Goal: Check status: Check status

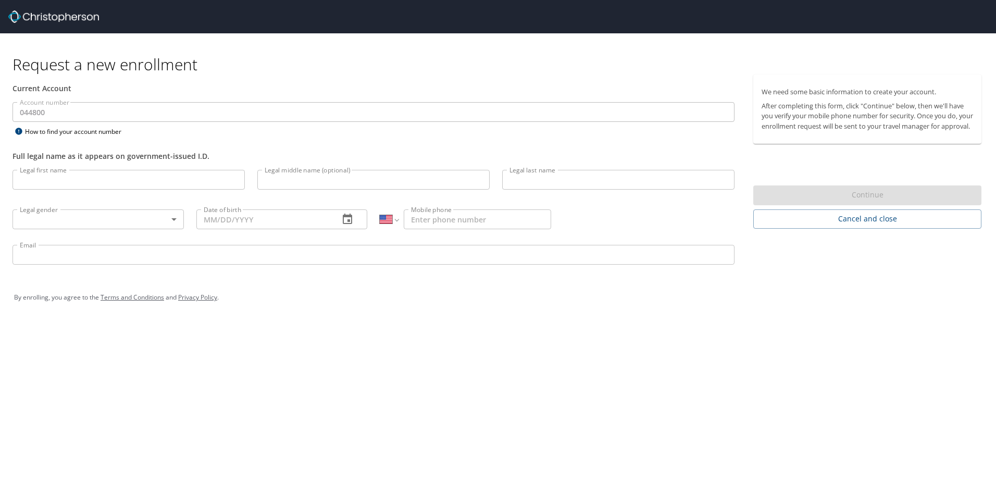
select select "US"
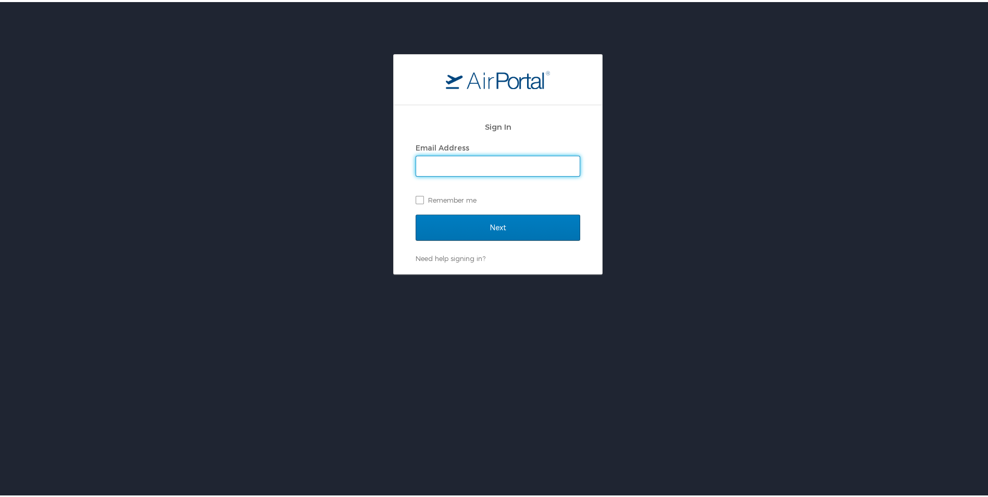
click at [450, 162] on input "Email Address" at bounding box center [498, 164] width 164 height 20
type input "[EMAIL_ADDRESS][DOMAIN_NAME]"
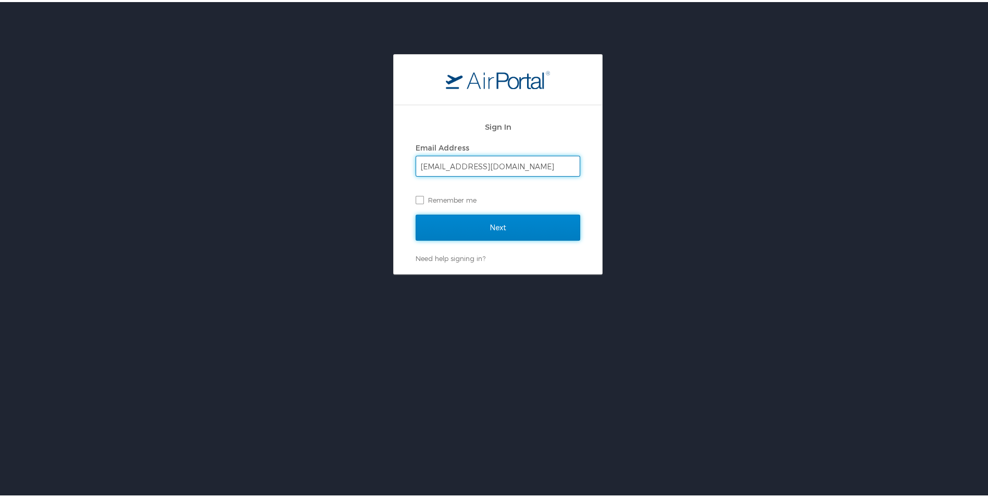
click at [486, 221] on input "Next" at bounding box center [498, 226] width 165 height 26
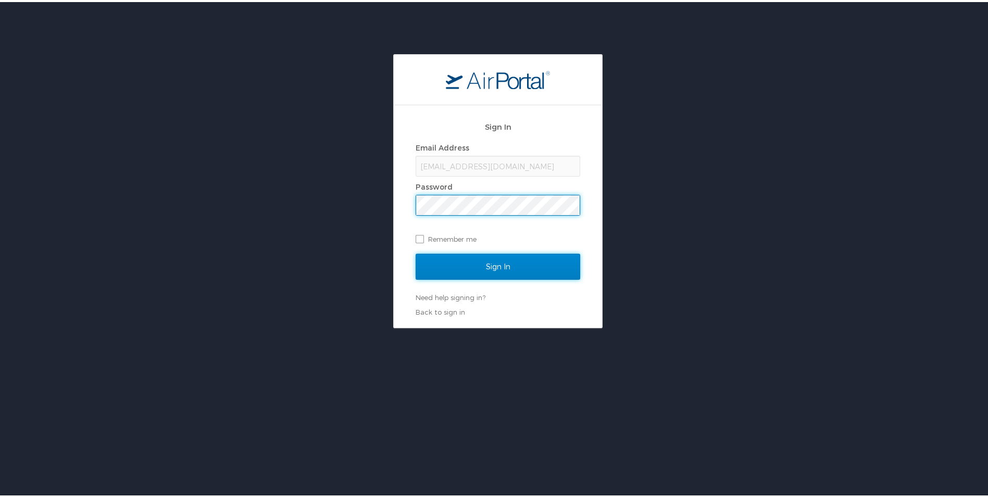
click at [497, 259] on input "Sign In" at bounding box center [498, 265] width 165 height 26
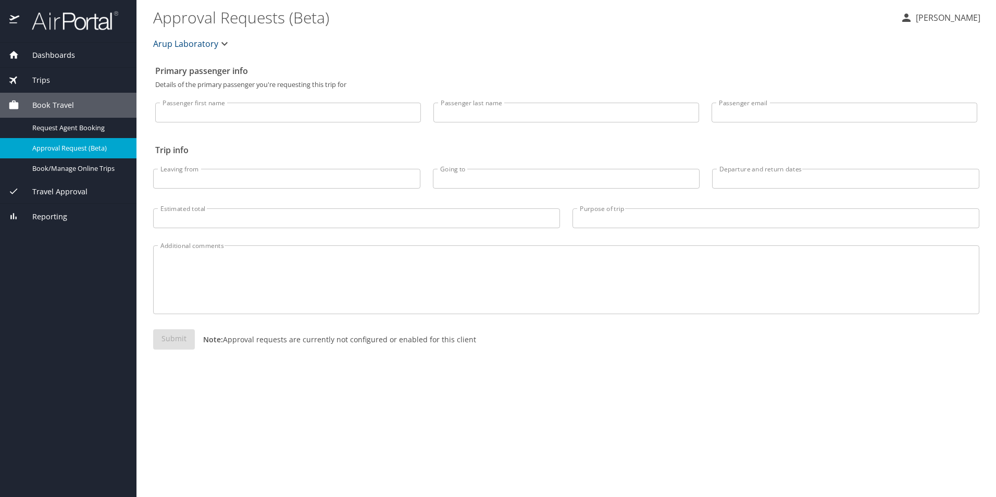
click at [48, 52] on span "Dashboards" at bounding box center [47, 55] width 56 height 11
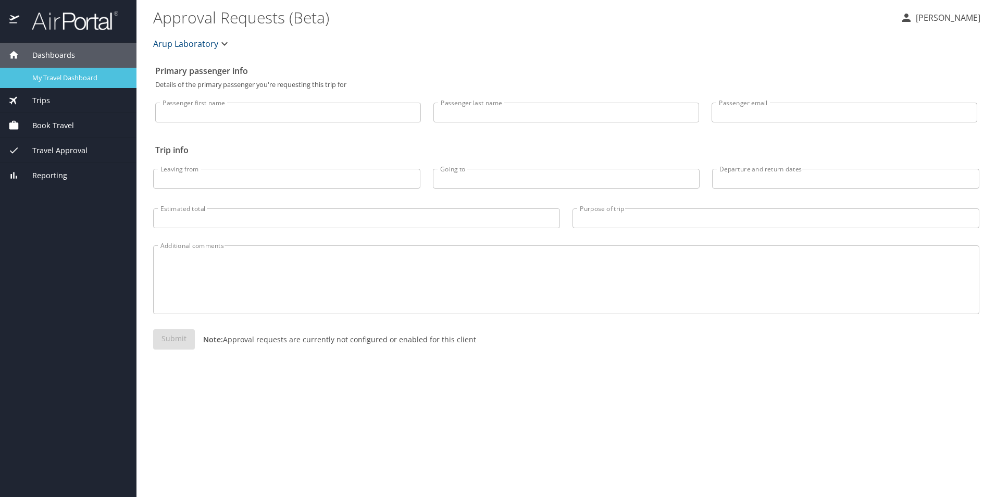
click at [55, 77] on span "My Travel Dashboard" at bounding box center [78, 78] width 92 height 10
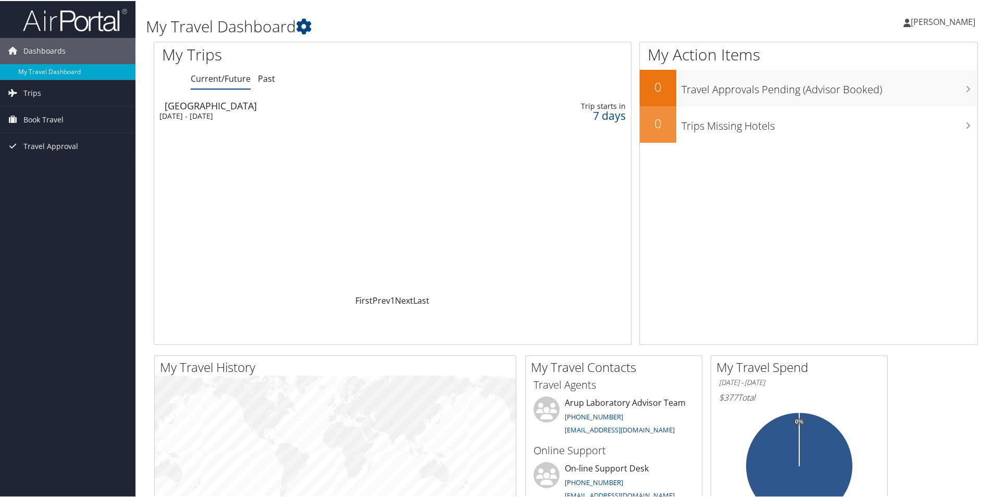
click at [199, 107] on div "San Diego" at bounding box center [309, 104] width 288 height 9
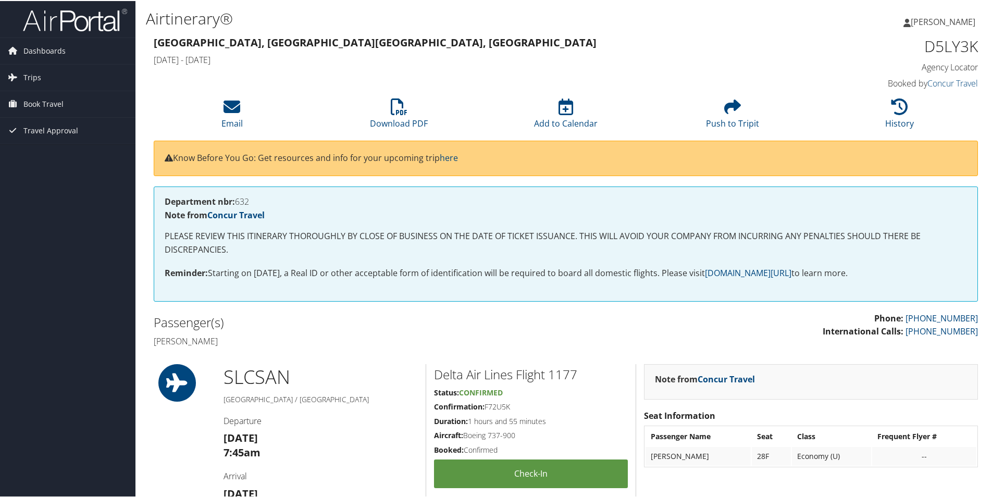
click at [932, 20] on span "[PERSON_NAME]" at bounding box center [943, 20] width 65 height 11
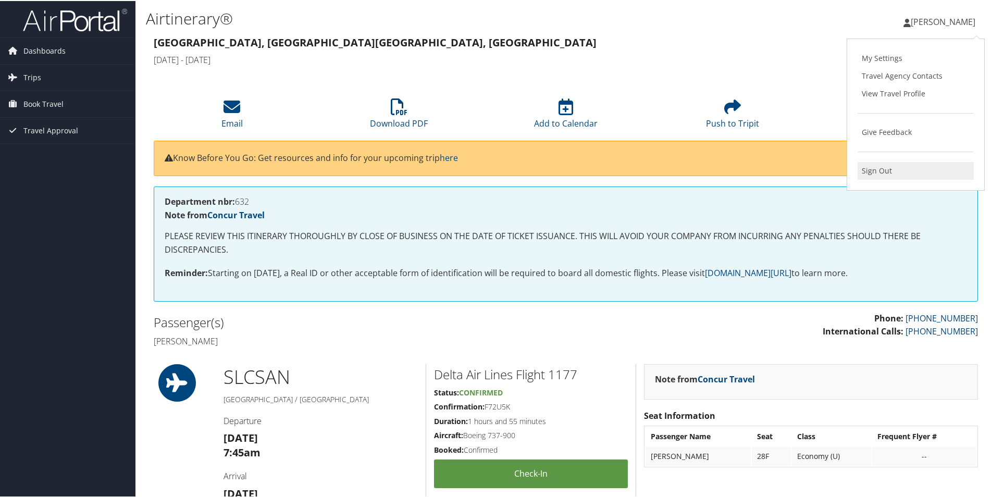
click at [882, 171] on link "Sign Out" at bounding box center [916, 170] width 116 height 18
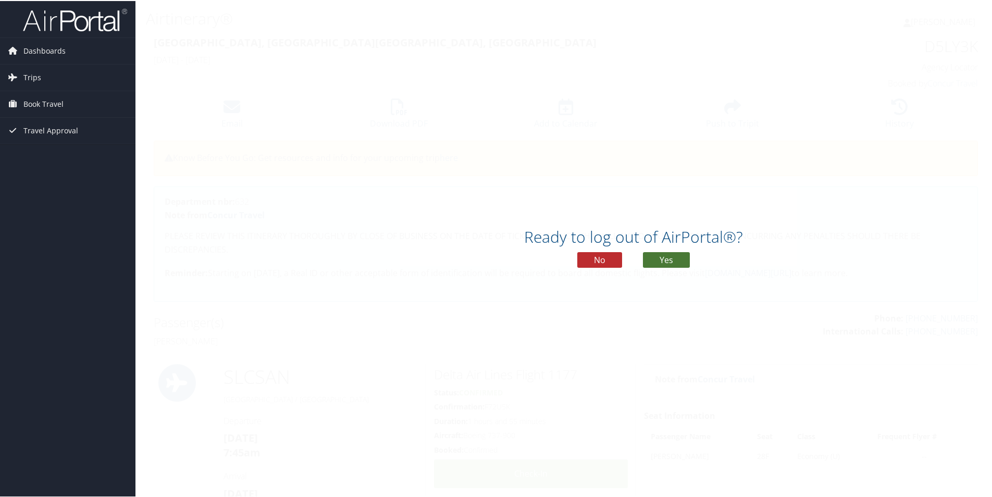
click at [673, 254] on button "Yes" at bounding box center [666, 259] width 47 height 16
